Goal: Entertainment & Leisure: Consume media (video, audio)

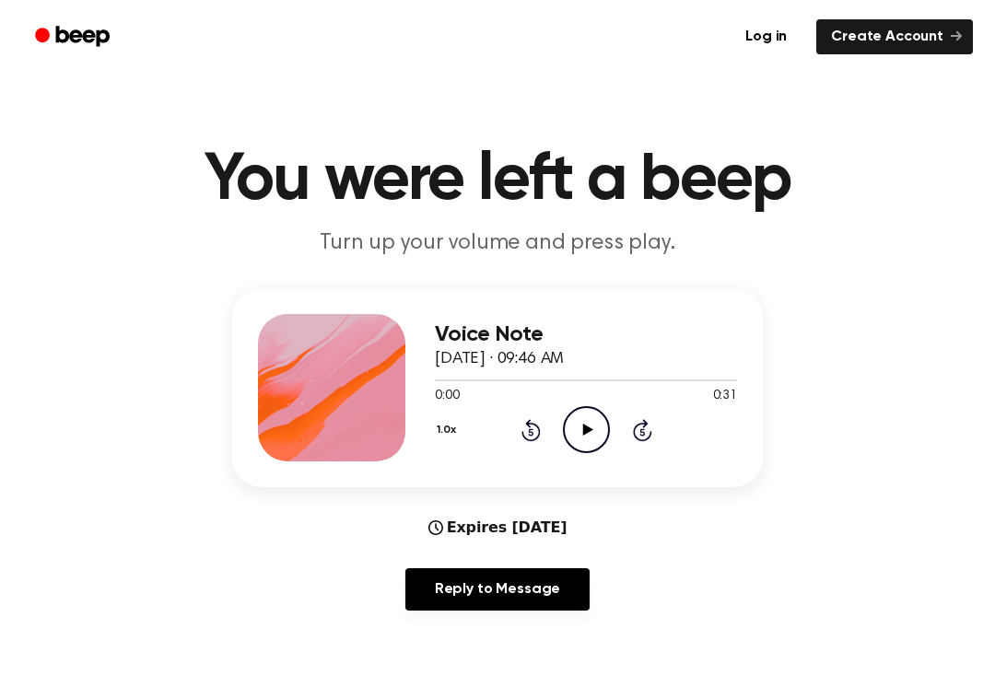
click at [577, 446] on icon "Play Audio" at bounding box center [586, 429] width 47 height 47
click at [589, 436] on icon at bounding box center [586, 430] width 8 height 12
click at [578, 429] on icon "Play Audio" at bounding box center [586, 429] width 47 height 47
click at [586, 424] on icon "Pause Audio" at bounding box center [586, 429] width 47 height 47
click at [526, 439] on icon at bounding box center [530, 430] width 19 height 22
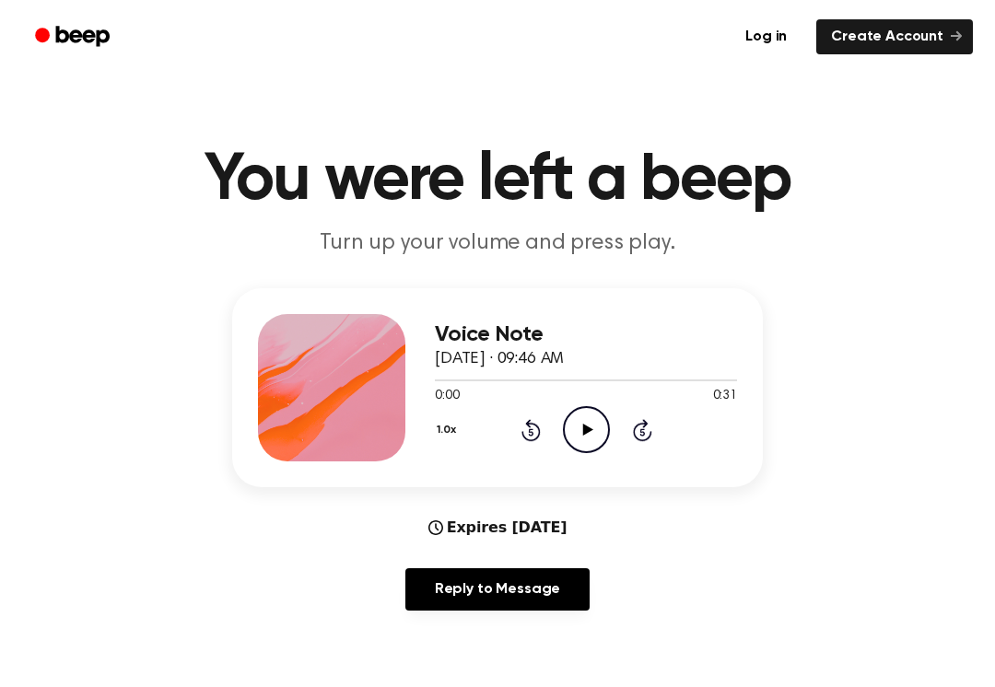
click at [526, 439] on icon at bounding box center [530, 430] width 19 height 22
click at [520, 442] on div "1.0x Rewind 5 seconds Play Audio Skip 5 seconds" at bounding box center [586, 429] width 302 height 47
click at [584, 448] on icon "Play Audio" at bounding box center [586, 429] width 47 height 47
click at [573, 430] on icon "Pause Audio" at bounding box center [586, 429] width 47 height 47
click at [579, 461] on div "Voice Note [DATE] · 09:46 AM 0:03 0:31 Your browser does not support the [objec…" at bounding box center [497, 387] width 530 height 199
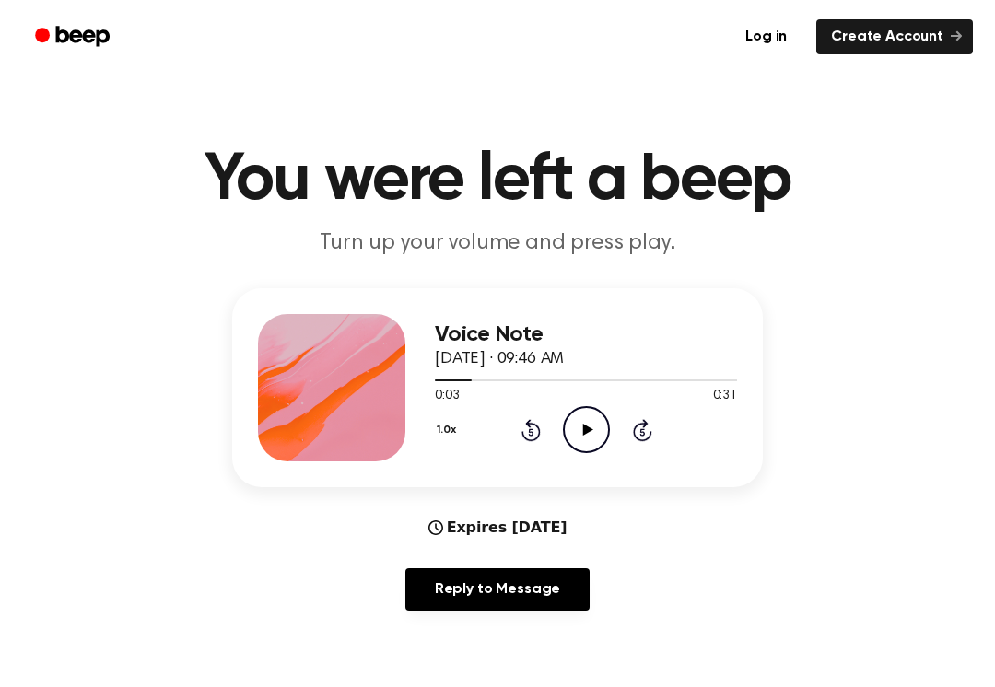
click at [589, 434] on icon "Play Audio" at bounding box center [586, 429] width 47 height 47
click at [587, 423] on icon "Pause Audio" at bounding box center [586, 429] width 47 height 47
click at [604, 407] on icon "Play Audio" at bounding box center [586, 429] width 47 height 47
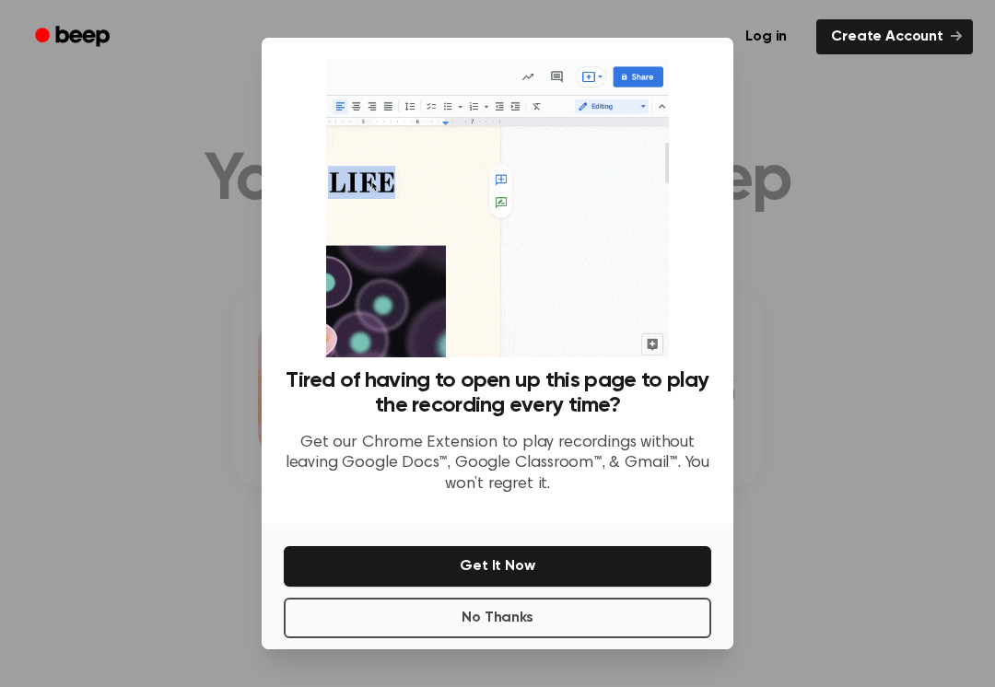
click at [770, 411] on div at bounding box center [497, 343] width 995 height 687
click at [527, 631] on button "No Thanks" at bounding box center [497, 618] width 427 height 41
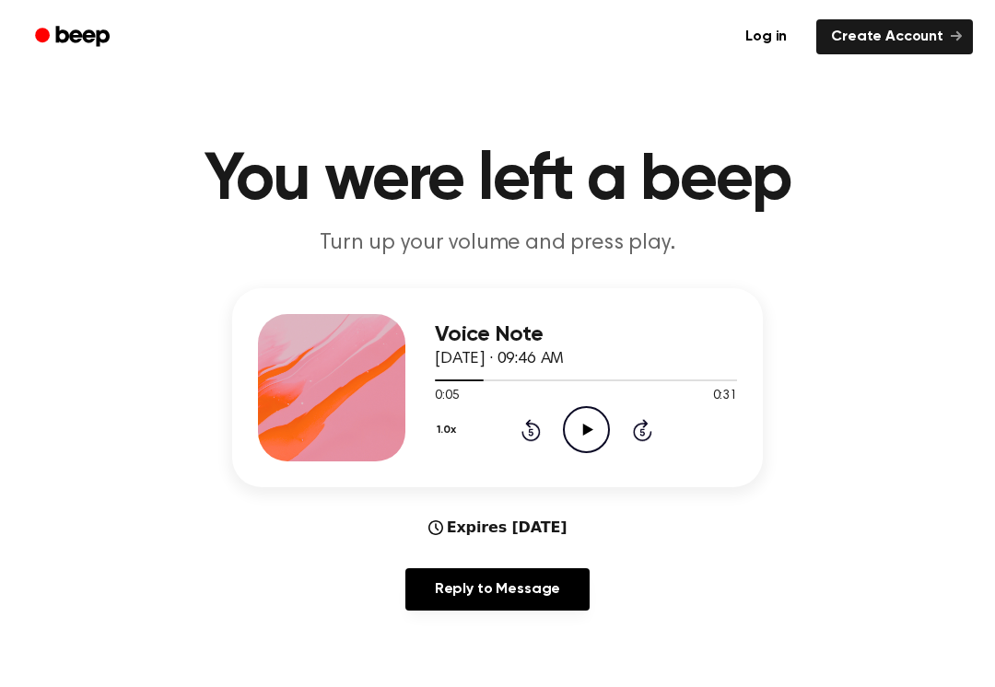
click at [567, 464] on div "Voice Note [DATE] · 09:46 AM 0:05 0:31 Your browser does not support the [objec…" at bounding box center [497, 387] width 530 height 199
click at [561, 409] on div "1.0x Rewind 5 seconds Play Audio Skip 5 seconds" at bounding box center [586, 429] width 302 height 47
click at [580, 430] on icon "Play Audio" at bounding box center [586, 429] width 47 height 47
click at [580, 423] on icon "Pause Audio" at bounding box center [586, 429] width 47 height 47
click at [624, 432] on div "1.0x Rewind 5 seconds Play Audio Skip 5 seconds" at bounding box center [586, 429] width 302 height 47
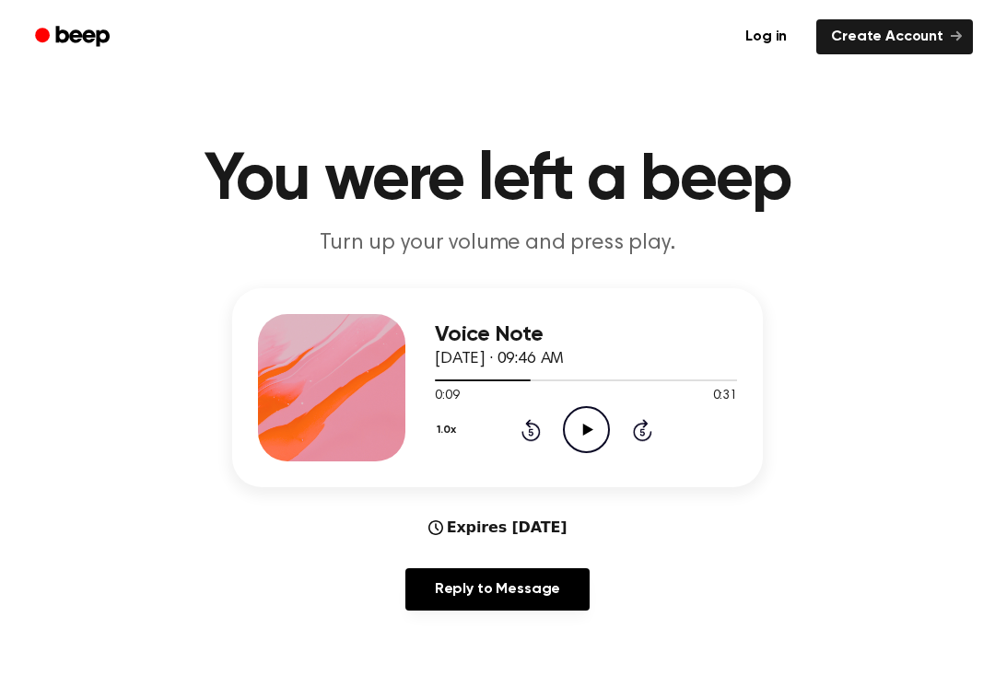
click at [623, 431] on div "1.0x Rewind 5 seconds Play Audio Skip 5 seconds" at bounding box center [586, 429] width 302 height 47
click at [624, 429] on div "1.0x Rewind 5 seconds Play Audio Skip 5 seconds" at bounding box center [586, 429] width 302 height 47
